Goal: Navigation & Orientation: Go to known website

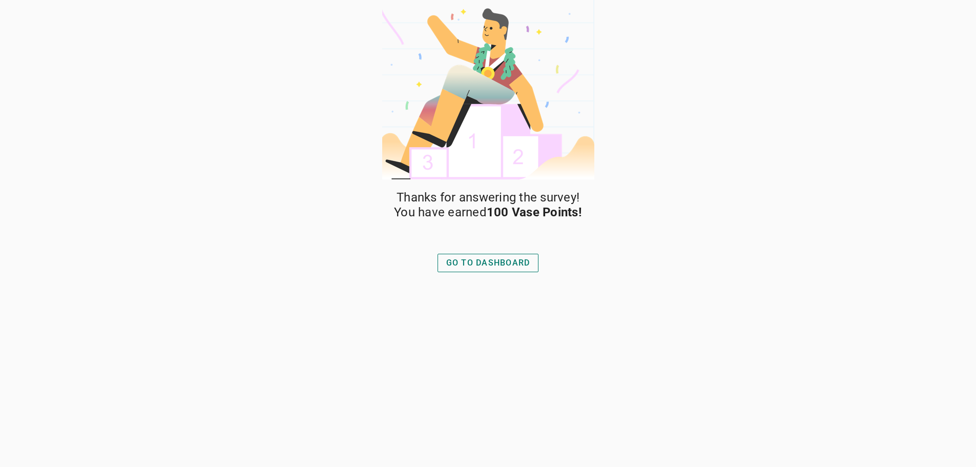
click at [505, 260] on div "GO TO DASHBOARD" at bounding box center [488, 263] width 84 height 12
click at [517, 264] on div "GO TO DASHBOARD" at bounding box center [488, 263] width 84 height 12
